Goal: Information Seeking & Learning: Check status

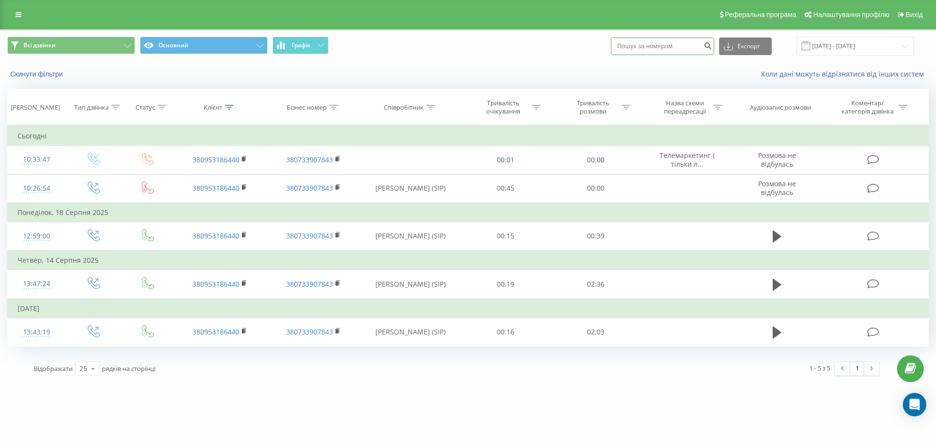
paste input "0673355249"
type input "0673355249"
click at [713, 49] on button "submit" at bounding box center [707, 47] width 13 height 18
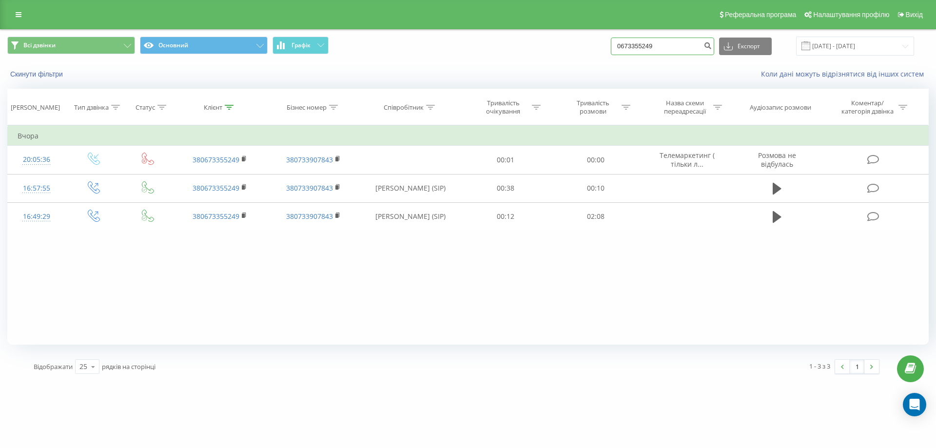
drag, startPoint x: 687, startPoint y: 46, endPoint x: 604, endPoint y: 43, distance: 83.4
click at [603, 47] on div "Всі дзвінки Основний Графік 0673355249 Експорт .csv .xls .xlsx 20.05.2025 - 20.…" at bounding box center [467, 46] width 921 height 19
paste input "0674571555"
type input "0674571555"
click at [712, 50] on button "submit" at bounding box center [707, 47] width 13 height 18
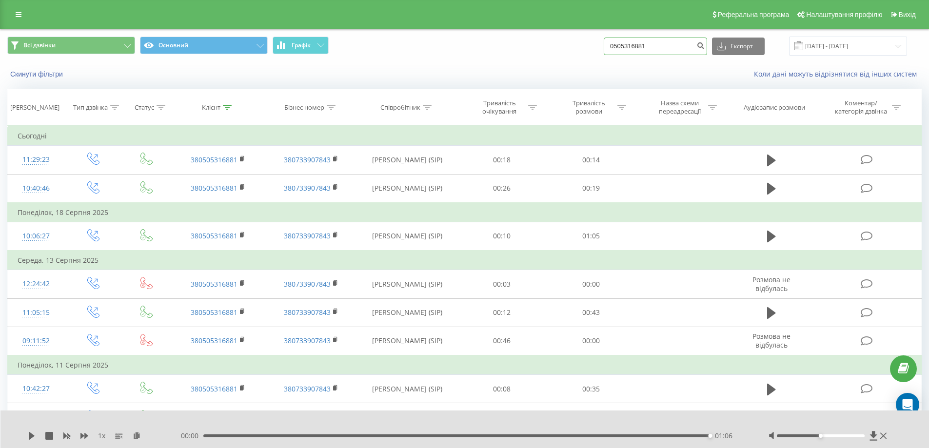
drag, startPoint x: 644, startPoint y: 44, endPoint x: 517, endPoint y: 76, distance: 130.2
click at [517, 76] on div "Всі дзвінки Основний Графік 0505316881 Експорт .csv .xls .xlsx 20.05.2025 - 20.…" at bounding box center [464, 58] width 928 height 56
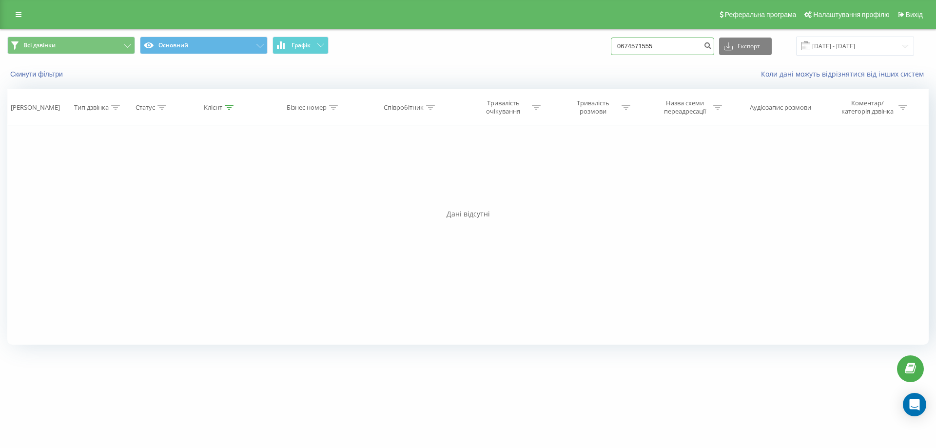
drag, startPoint x: 685, startPoint y: 50, endPoint x: 545, endPoint y: 70, distance: 141.8
click at [545, 70] on div "Всі дзвінки Основний Графік 0674571555 Експорт .csv .xls .xlsx 20.05.2025 - 20.…" at bounding box center [467, 58] width 935 height 56
